Goal: Task Accomplishment & Management: Manage account settings

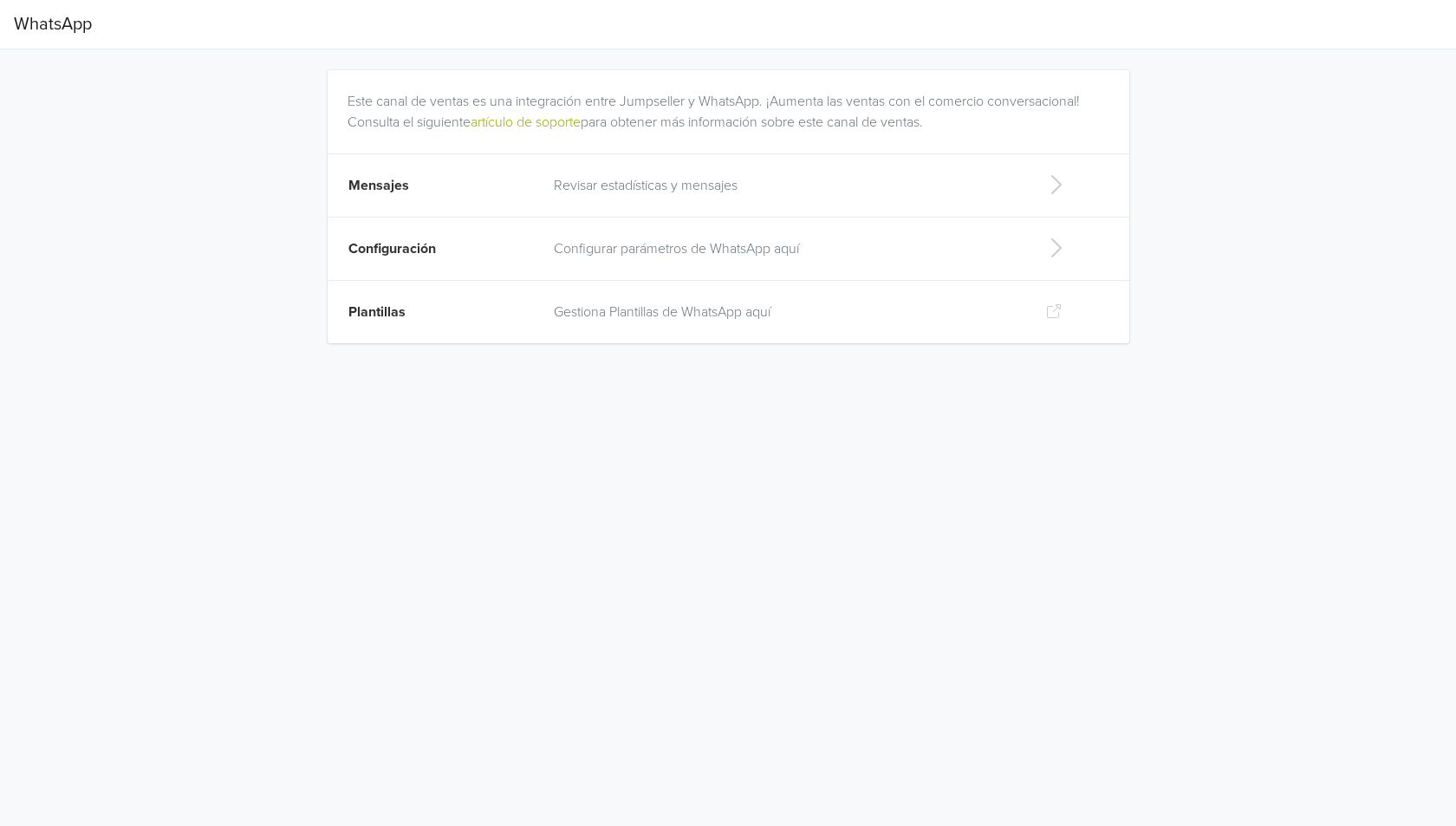
click at [538, 250] on td "Configuración" at bounding box center [435, 249] width 216 height 63
click at [409, 256] on span "Configuración" at bounding box center [392, 249] width 88 height 18
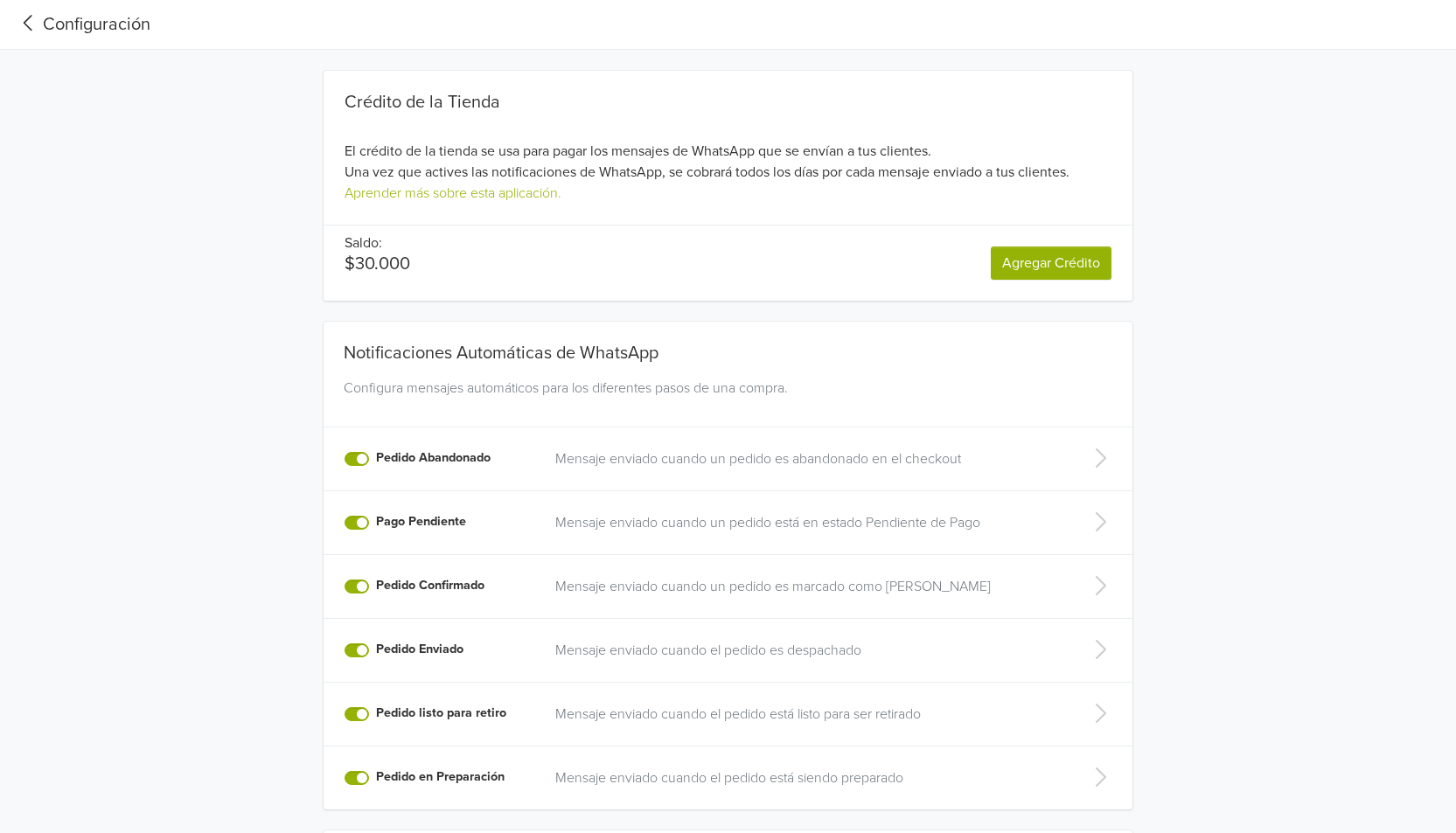
scroll to position [232, 0]
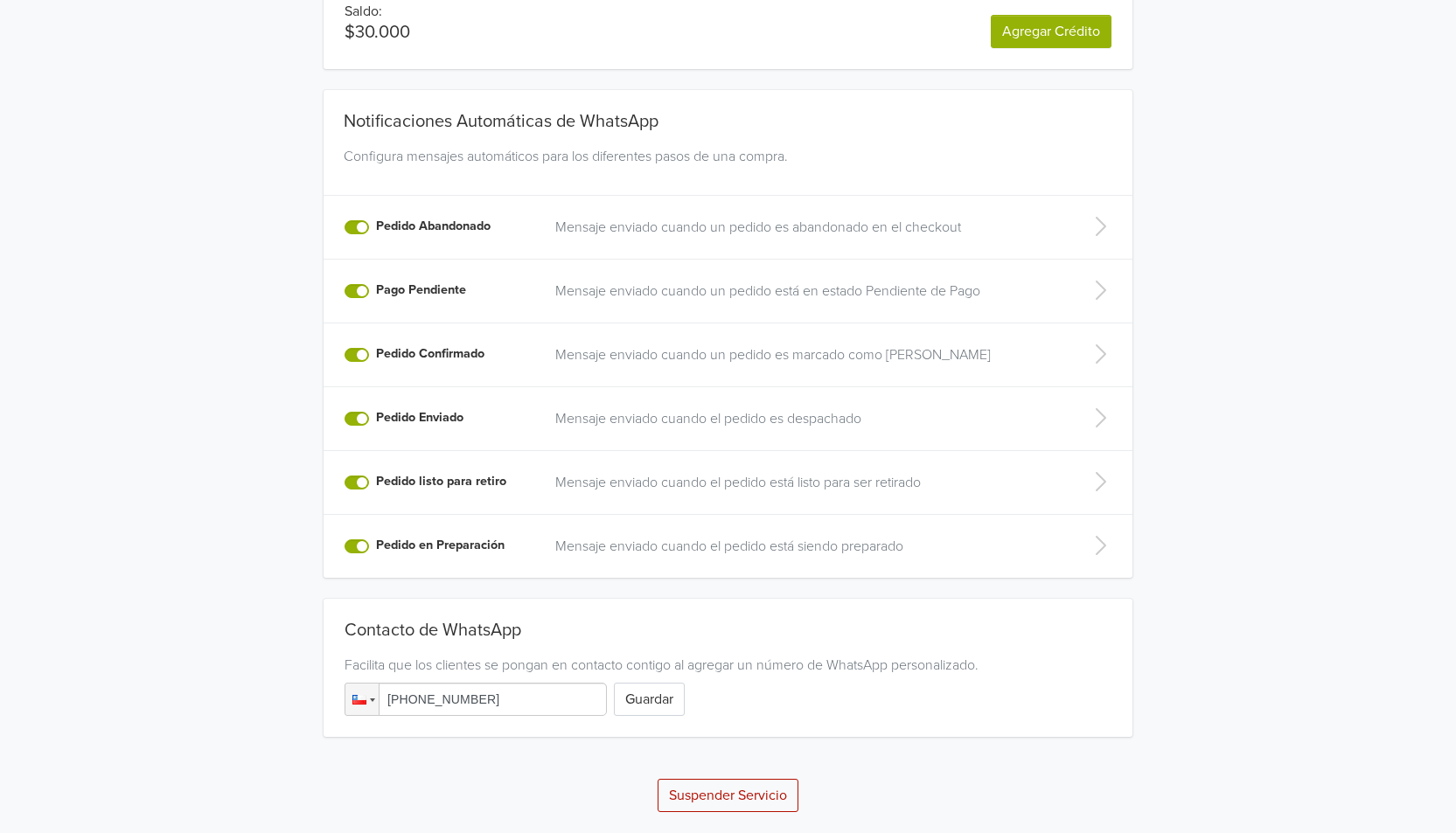
click at [460, 701] on input "[PHONE_NUMBER]" at bounding box center [476, 699] width 262 height 33
click at [462, 706] on input "[PHONE_NUMBER]" at bounding box center [476, 699] width 262 height 33
type input "[PHONE_NUMBER]"
click at [639, 698] on button "Guardar" at bounding box center [649, 699] width 71 height 33
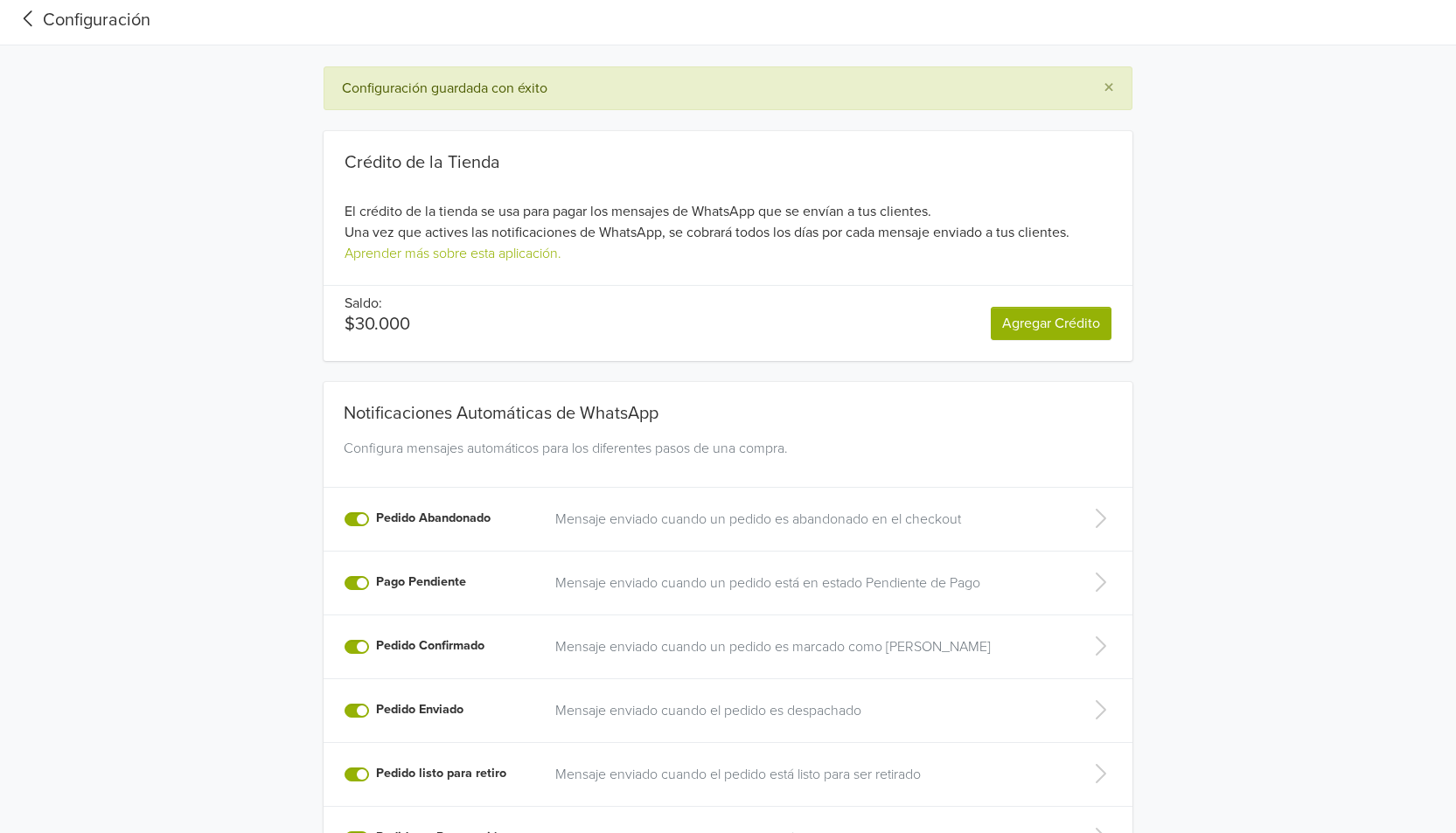
scroll to position [0, 0]
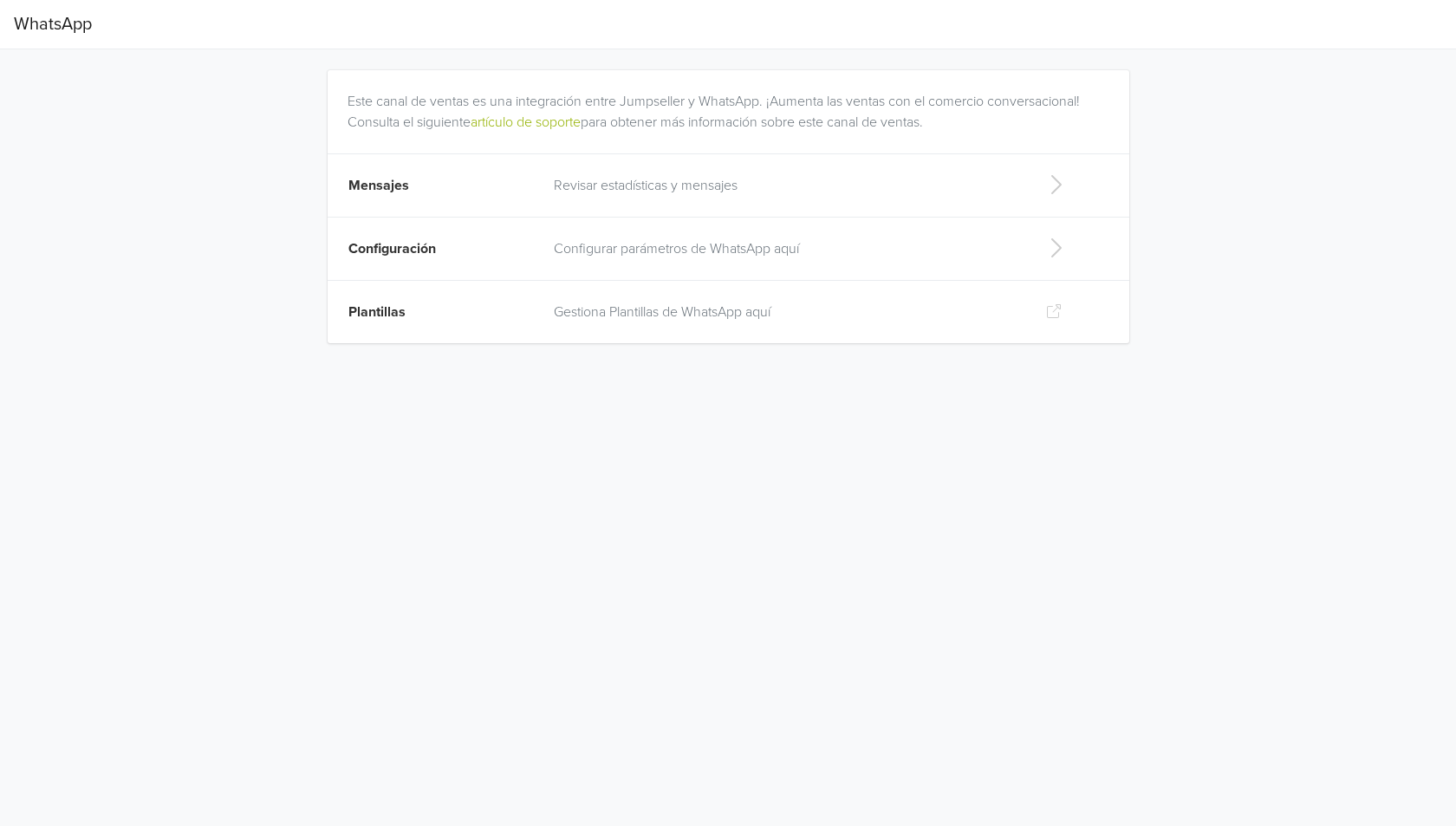
click at [645, 193] on p "Revisar estadísticas y mensajes" at bounding box center [785, 185] width 464 height 21
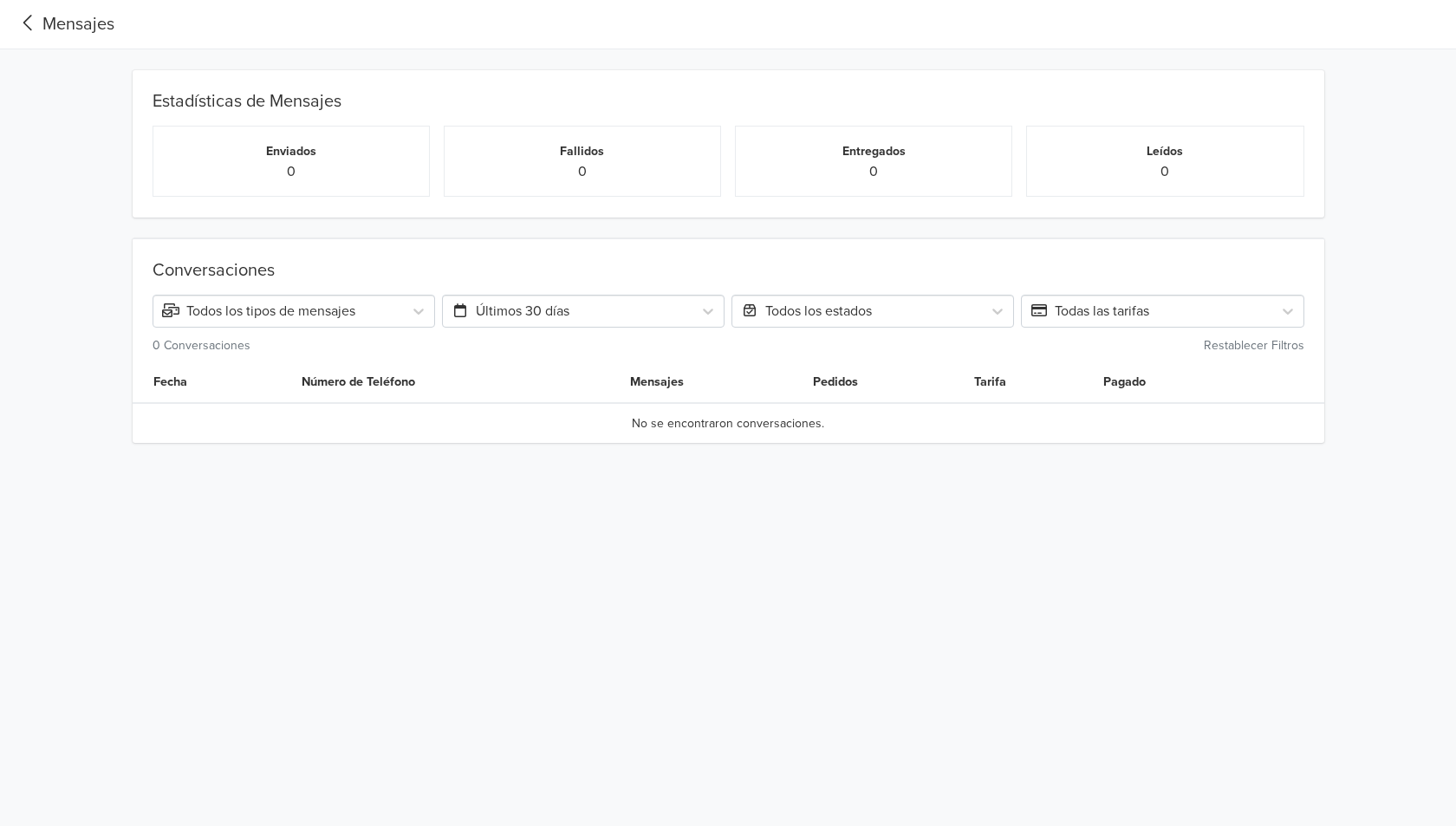
click at [395, 382] on th "Número de Teléfono" at bounding box center [455, 382] width 328 height 40
click at [184, 386] on th "Fecha" at bounding box center [212, 382] width 159 height 40
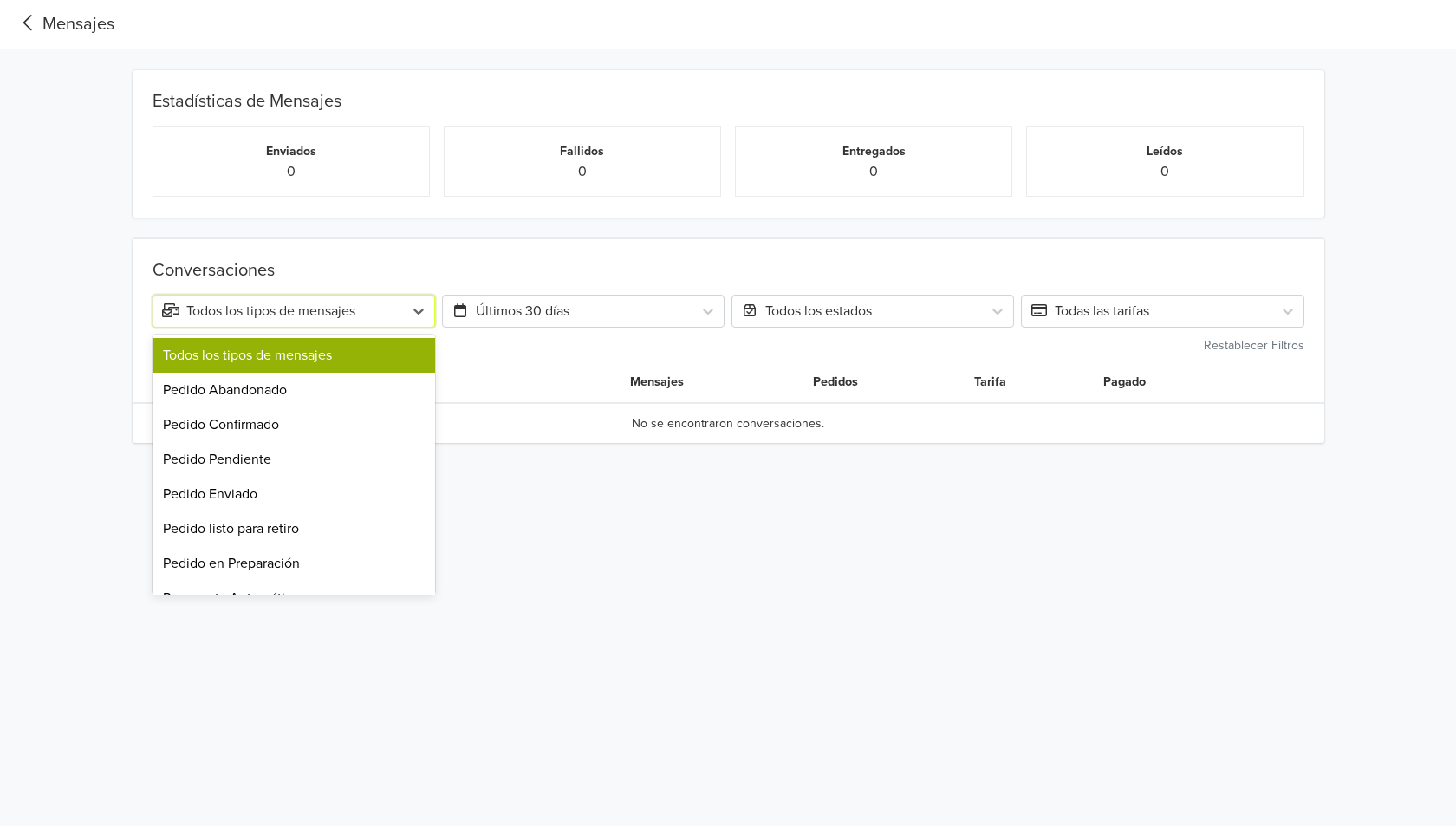
click at [321, 318] on span "Todos los tipos de mensajes" at bounding box center [259, 311] width 193 height 18
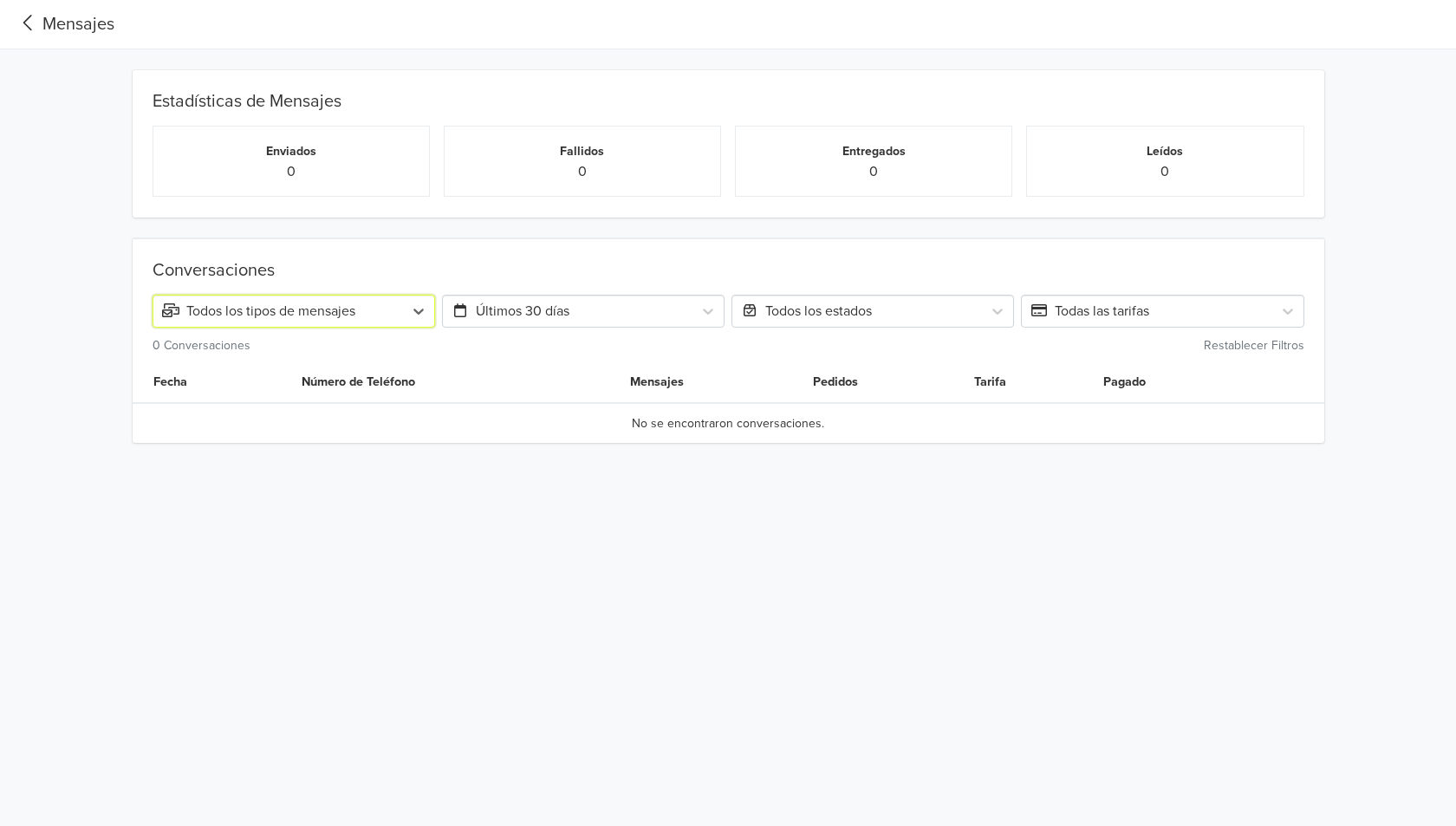
click at [321, 321] on div "Todos los tipos de mensajes" at bounding box center [279, 310] width 232 height 21
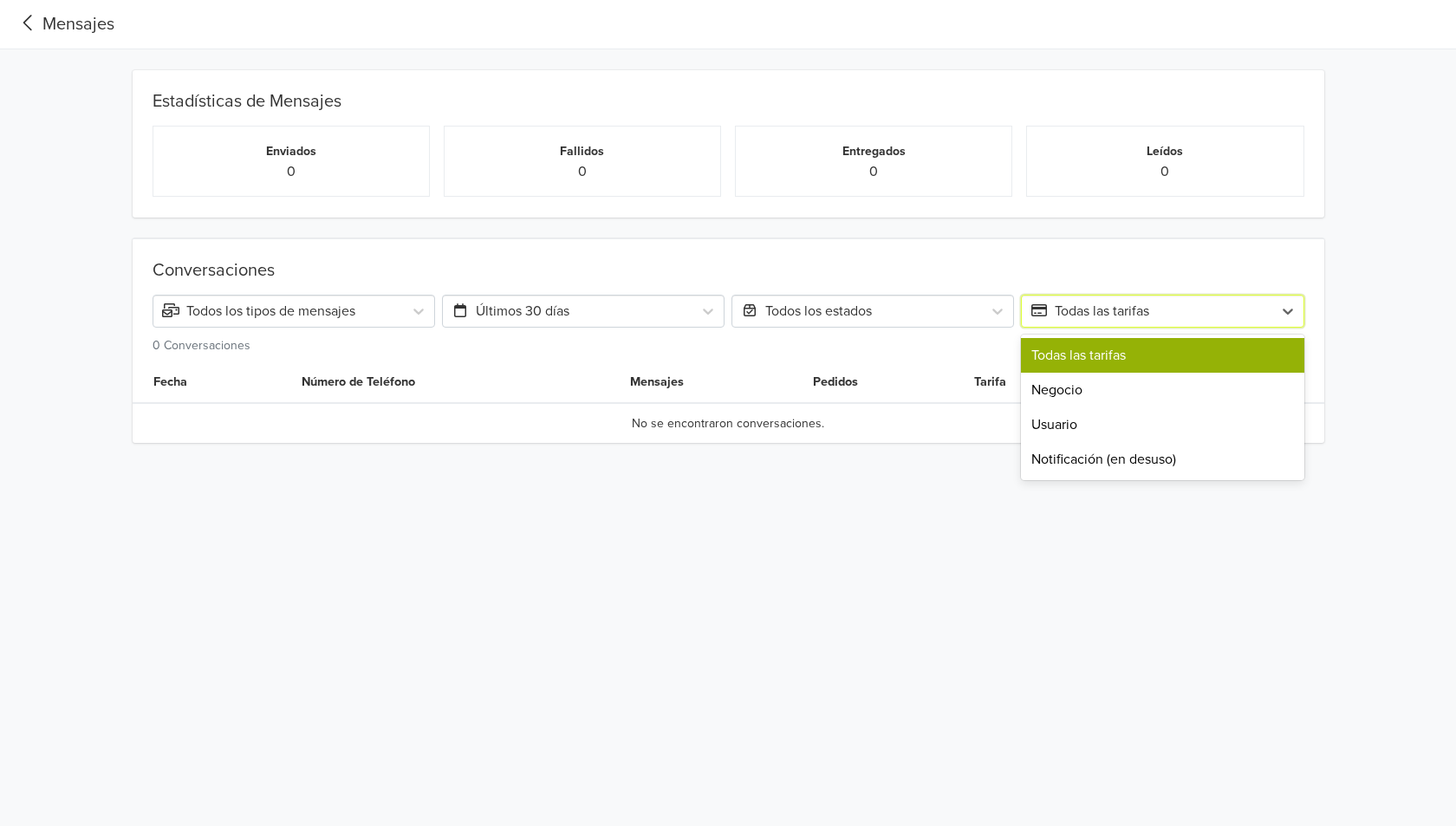
click at [1067, 318] on span "Todas las tarifas" at bounding box center [1090, 311] width 119 height 18
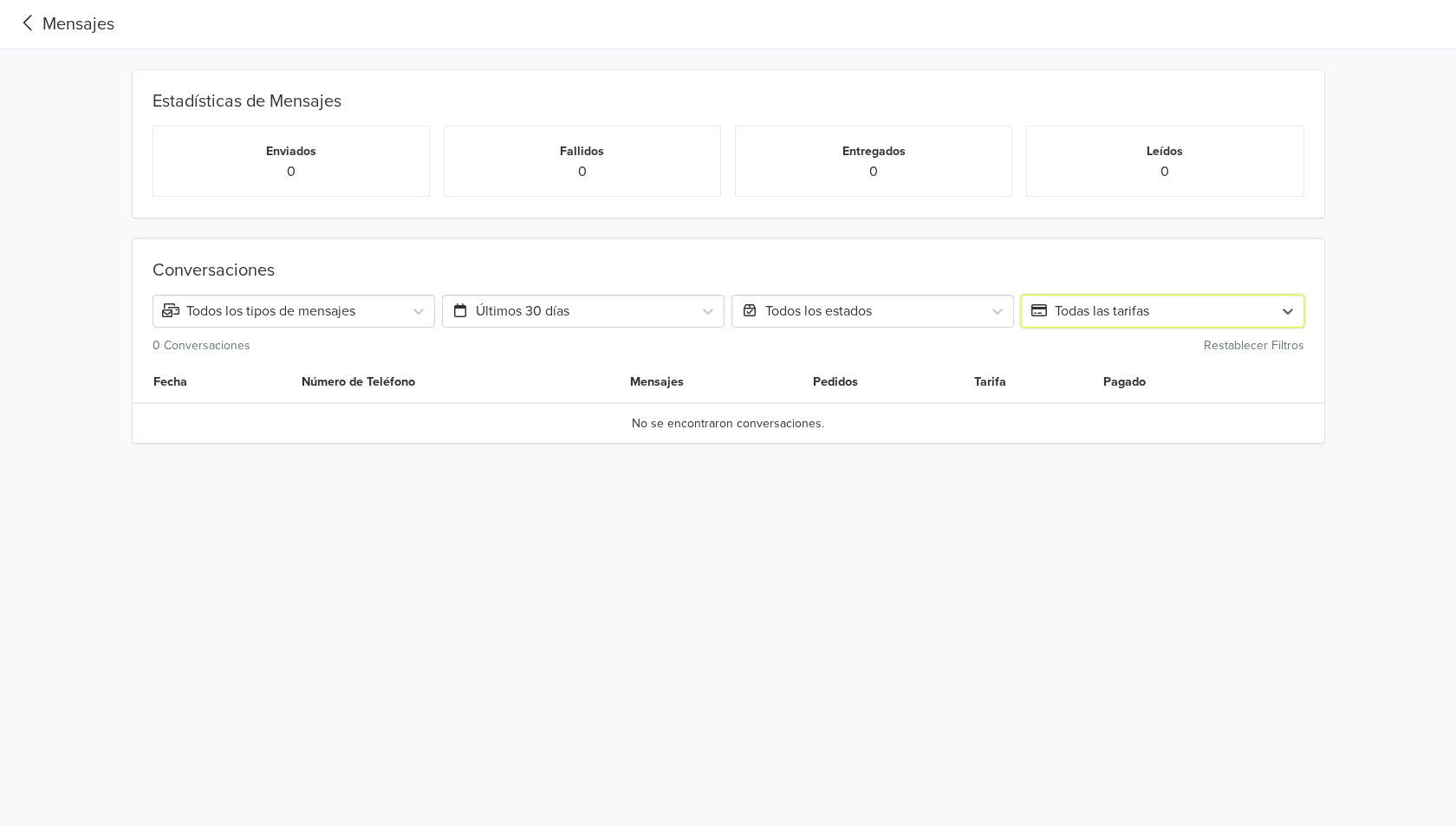
click at [1065, 318] on span "Todas las tarifas" at bounding box center [1090, 311] width 119 height 18
click at [1114, 388] on th "Pagado" at bounding box center [1169, 382] width 155 height 40
click at [769, 418] on span "No se encontraron conversaciones." at bounding box center [727, 424] width 192 height 18
click at [45, 22] on div "Mensajes" at bounding box center [64, 24] width 100 height 26
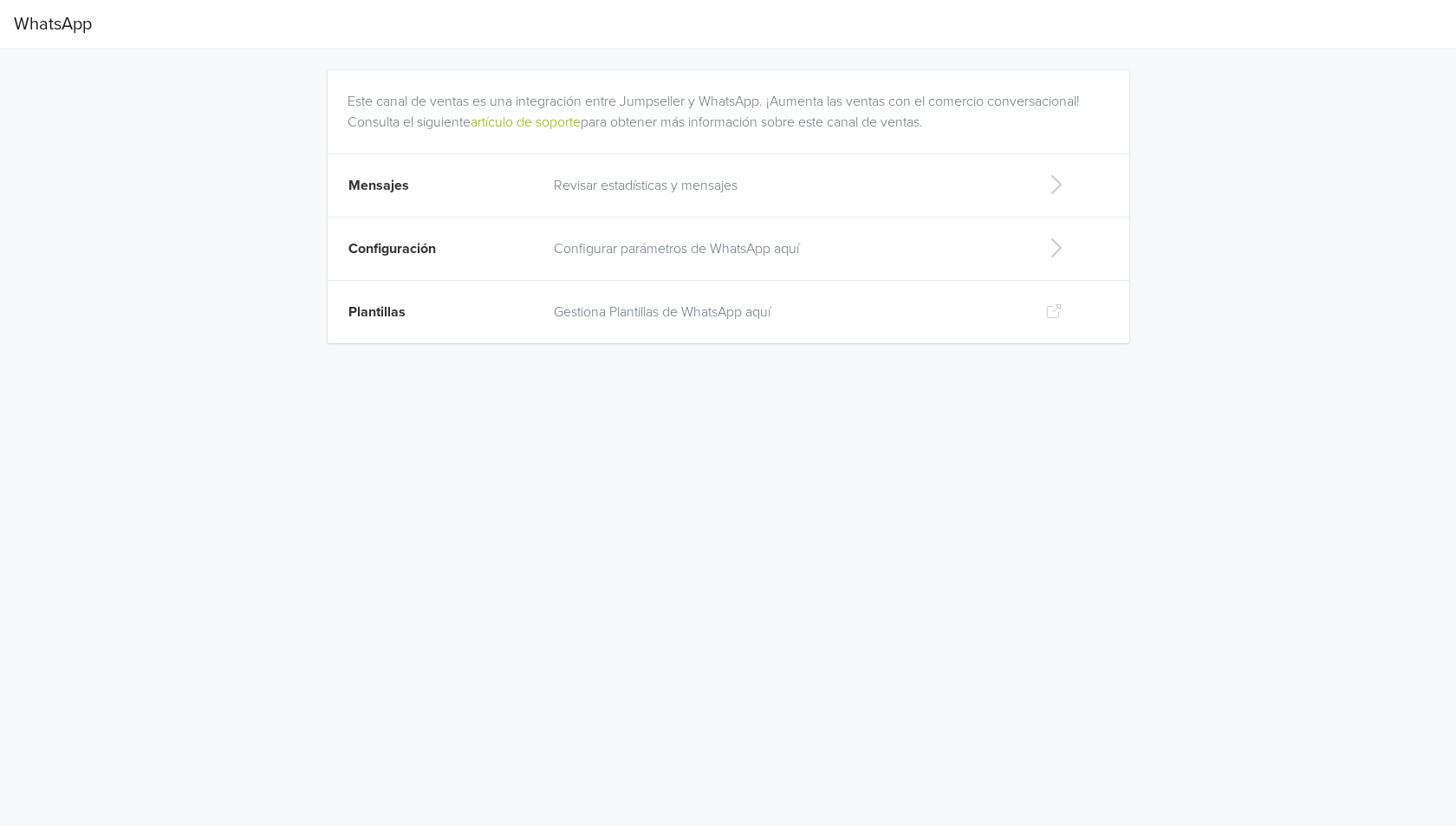
click at [433, 255] on span "Configuración" at bounding box center [392, 249] width 88 height 18
